Goal: Information Seeking & Learning: Get advice/opinions

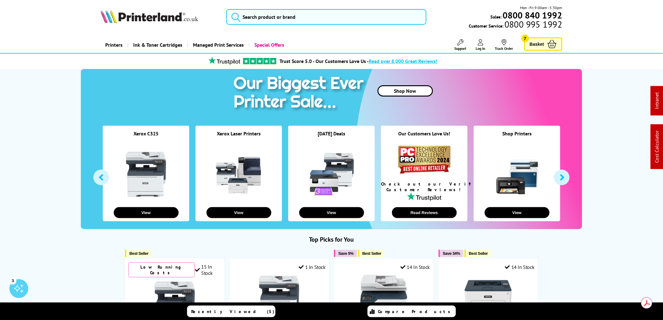
click at [132, 19] on img at bounding box center [150, 16] width 98 height 14
click at [142, 16] on img at bounding box center [150, 16] width 98 height 14
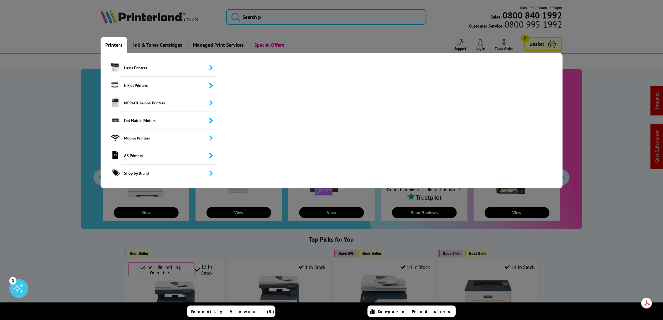
click at [122, 45] on link "Printers" at bounding box center [114, 45] width 27 height 16
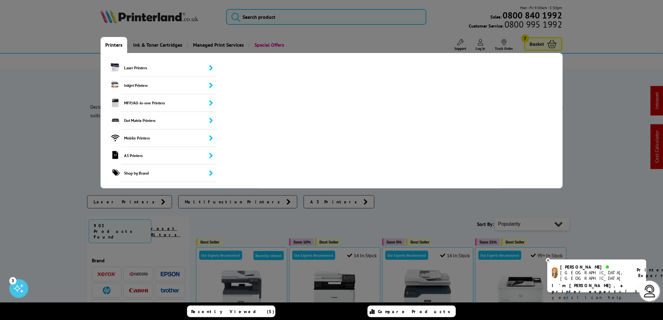
click at [112, 45] on link "Printers" at bounding box center [114, 45] width 27 height 16
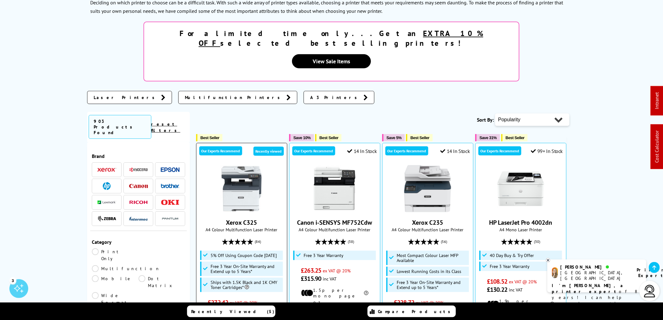
click at [239, 178] on img at bounding box center [241, 188] width 47 height 47
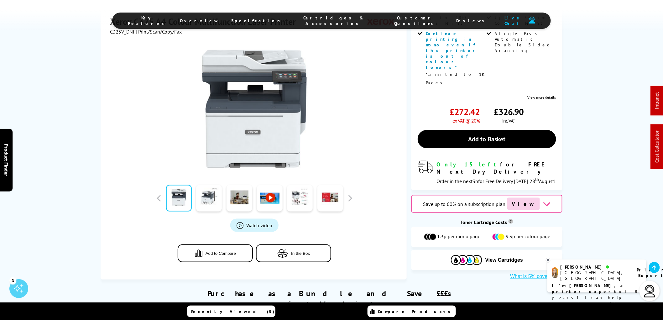
scroll to position [313, 0]
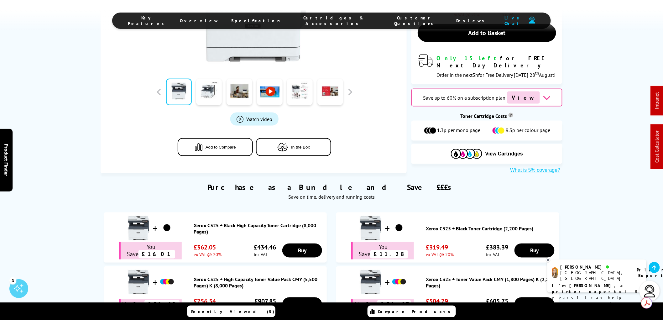
click at [547, 260] on icon at bounding box center [548, 260] width 4 height 5
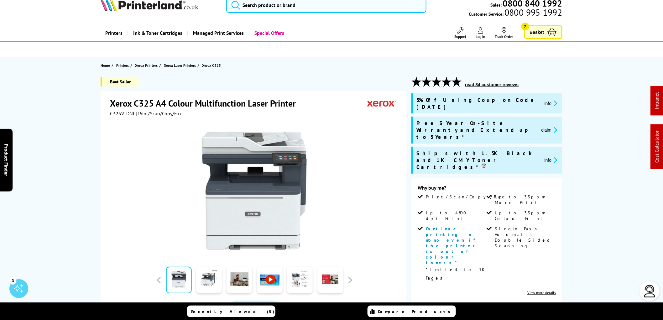
scroll to position [0, 0]
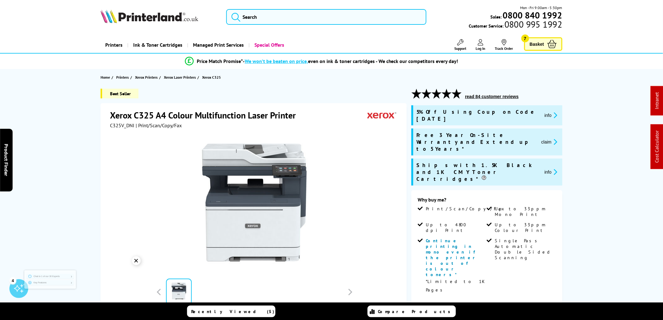
click at [490, 97] on button "read 84 customer reviews" at bounding box center [491, 97] width 57 height 6
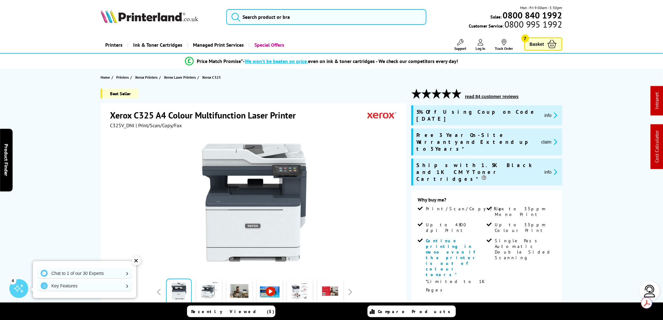
click at [145, 14] on img at bounding box center [150, 16] width 98 height 14
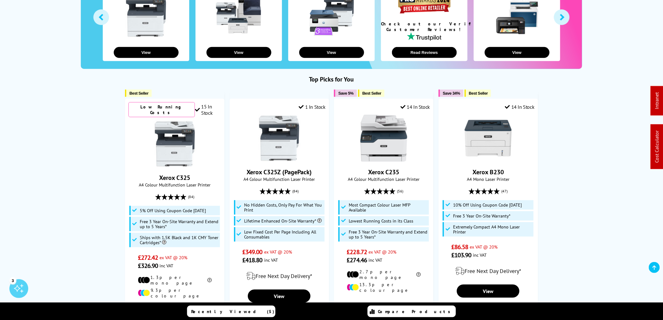
scroll to position [209, 0]
